Goal: Information Seeking & Learning: Learn about a topic

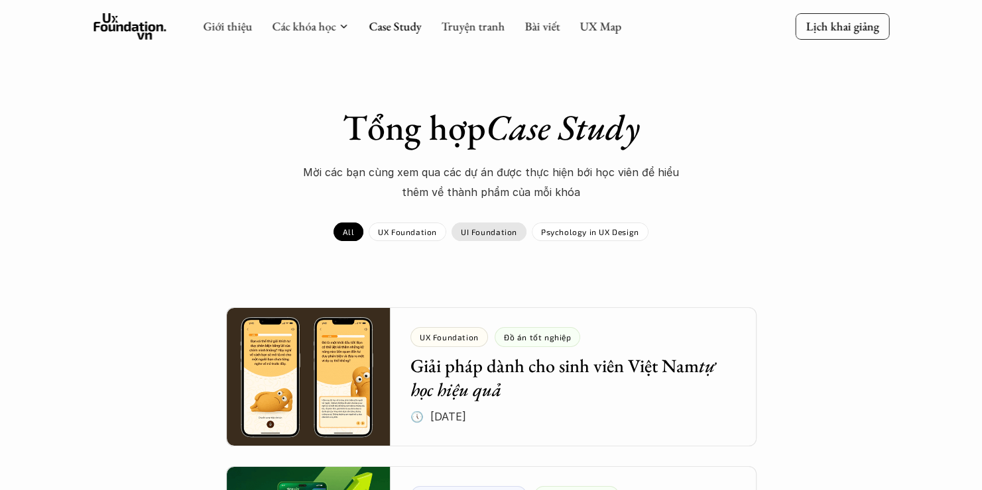
click at [477, 233] on p "UI Foundation" at bounding box center [489, 231] width 56 height 9
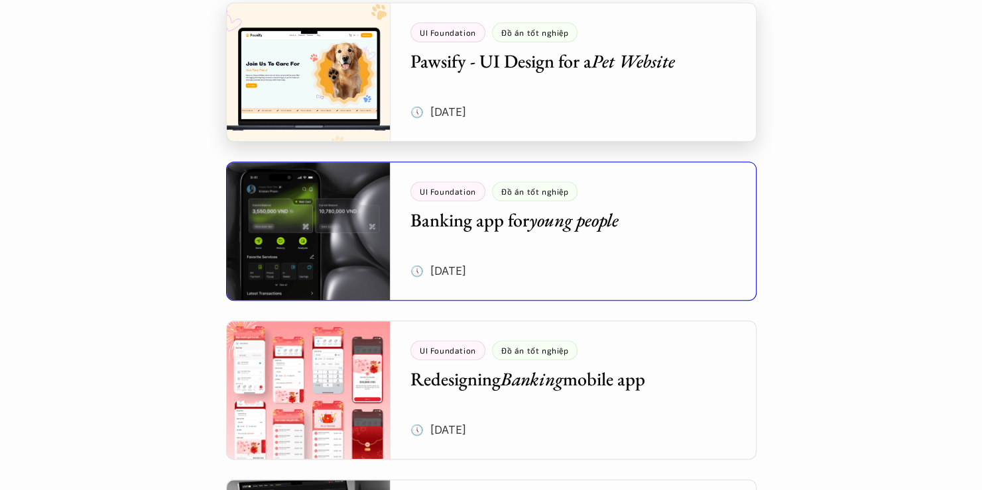
scroll to position [530, 0]
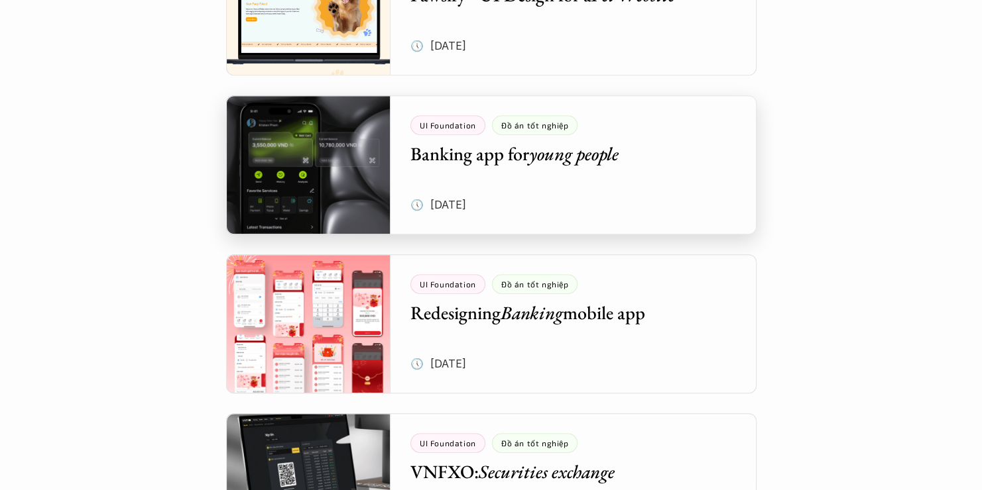
click at [652, 175] on div at bounding box center [491, 164] width 530 height 139
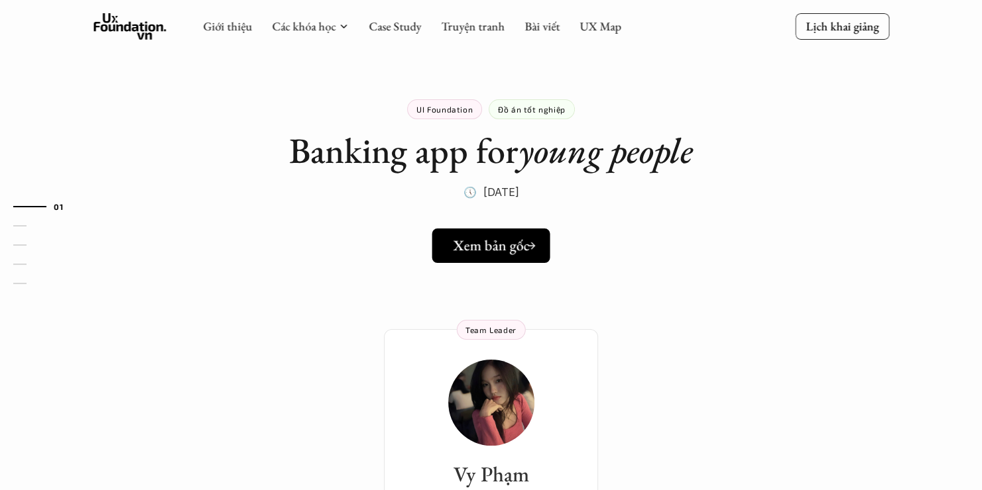
click at [508, 245] on h5 "Xem bản gốc" at bounding box center [491, 245] width 76 height 17
click at [513, 249] on h5 "Xem bản gốc" at bounding box center [486, 245] width 76 height 17
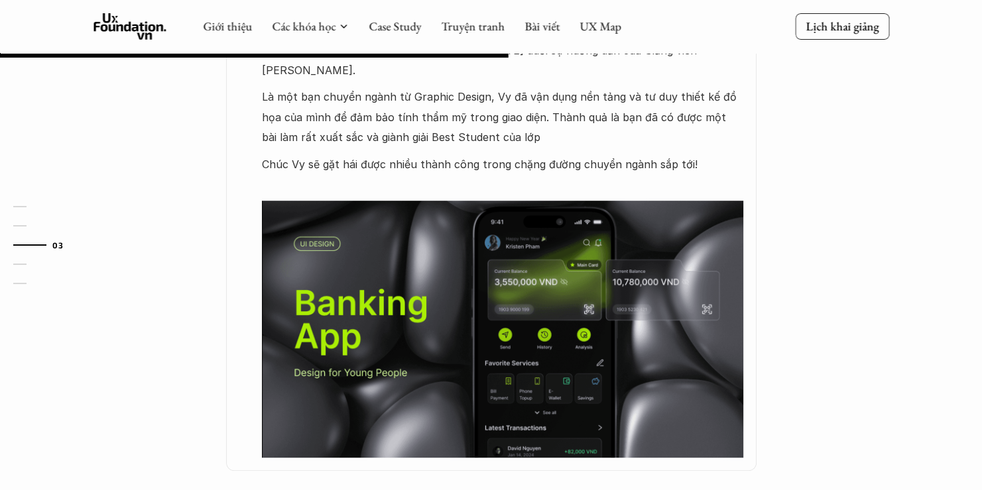
scroll to position [398, 0]
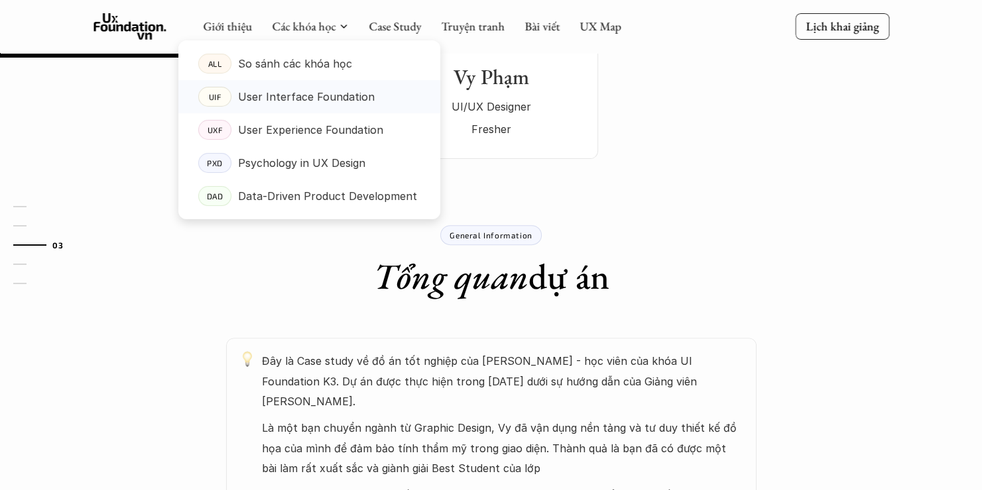
click at [296, 102] on p "User Interface Foundation" at bounding box center [306, 97] width 137 height 20
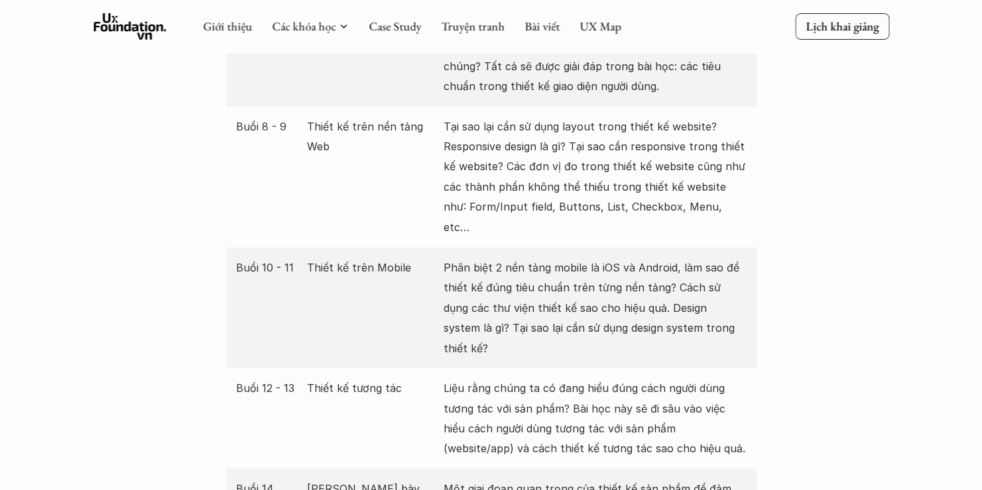
scroll to position [2121, 0]
